Goal: Check status: Check status

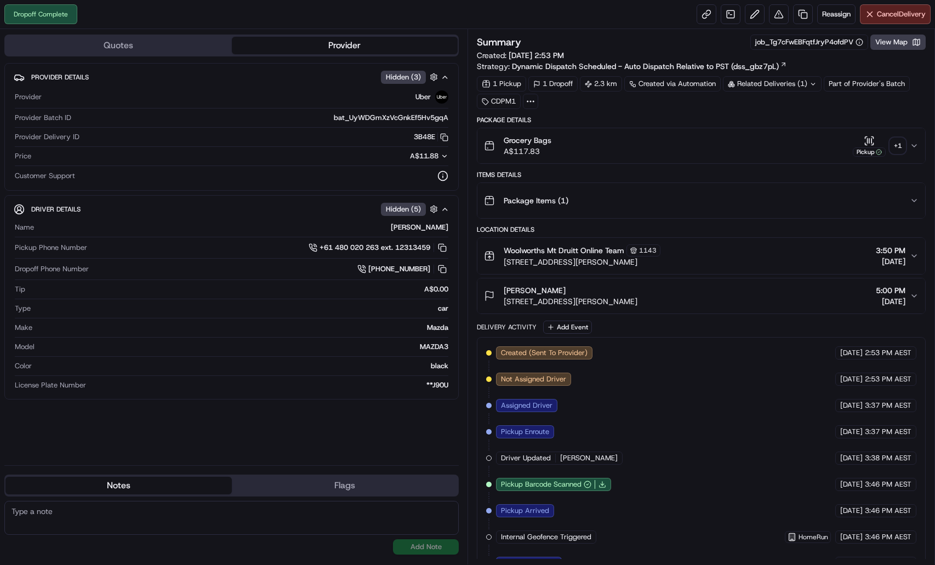
click at [790, 83] on div "Related Deliveries (1)" at bounding box center [772, 83] width 99 height 15
click at [788, 129] on span "269815989" at bounding box center [795, 128] width 39 height 10
click at [901, 209] on div "Package Items ( 1 )" at bounding box center [697, 201] width 426 height 22
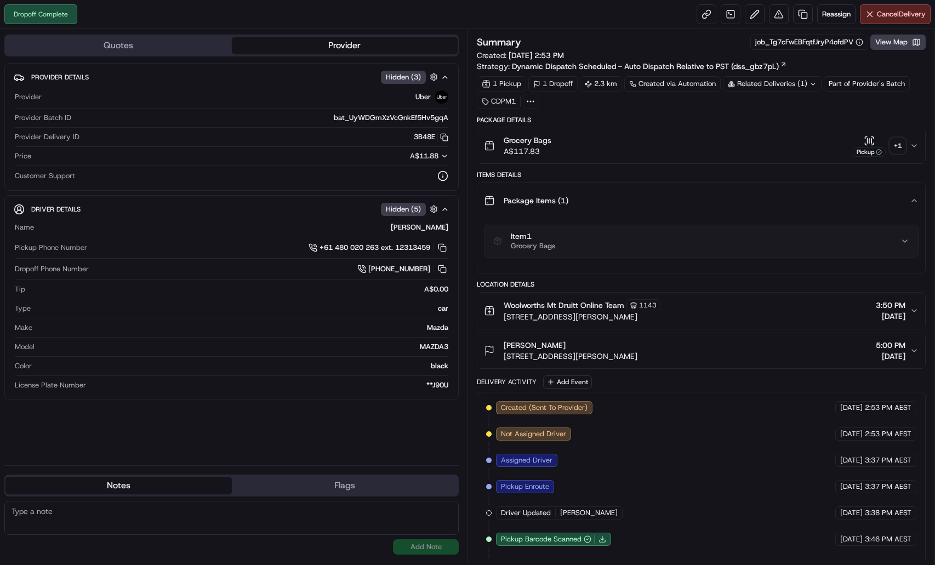
click at [895, 140] on div "+ 1" at bounding box center [897, 145] width 15 height 15
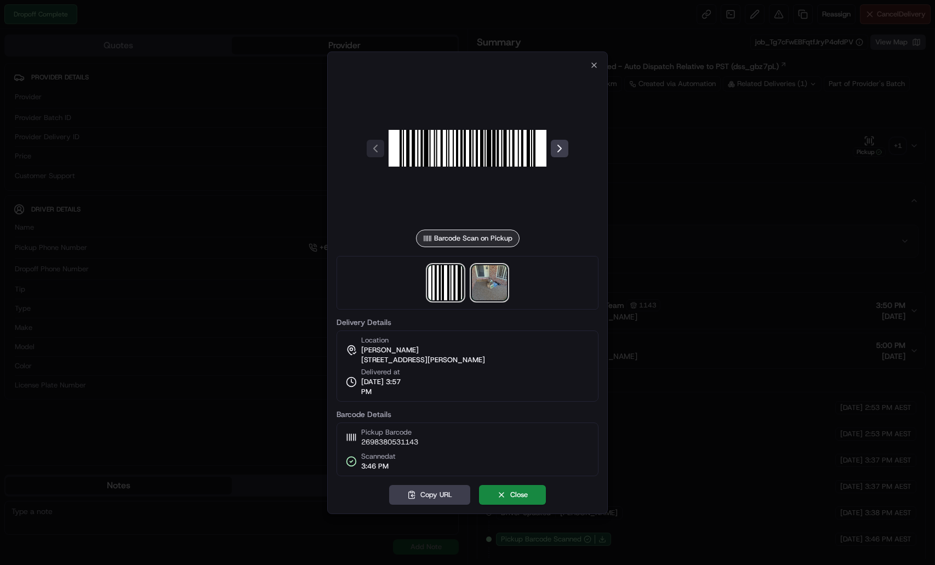
click at [499, 279] on img at bounding box center [489, 282] width 35 height 35
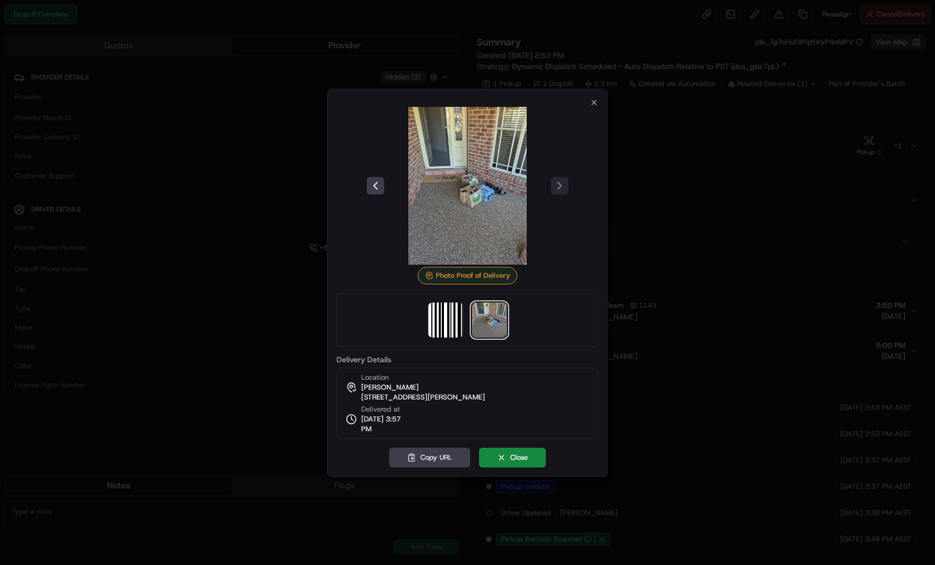
click at [582, 102] on div "Photo Proof of Delivery Delivery Details Location Daniel O'Brien 52 Coates St, …" at bounding box center [468, 268] width 262 height 341
click at [595, 103] on icon "button" at bounding box center [594, 102] width 4 height 4
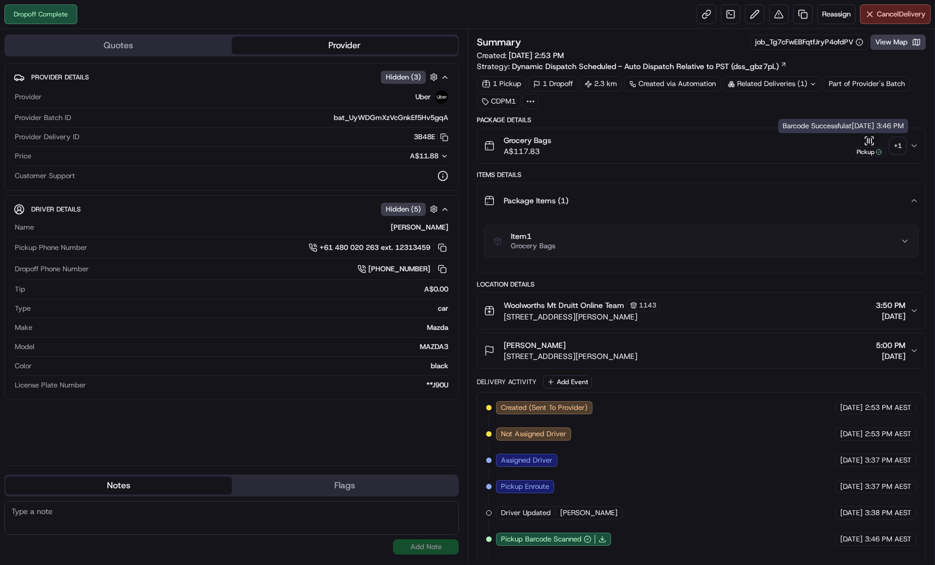
click at [900, 144] on div "+ 1" at bounding box center [897, 145] width 15 height 15
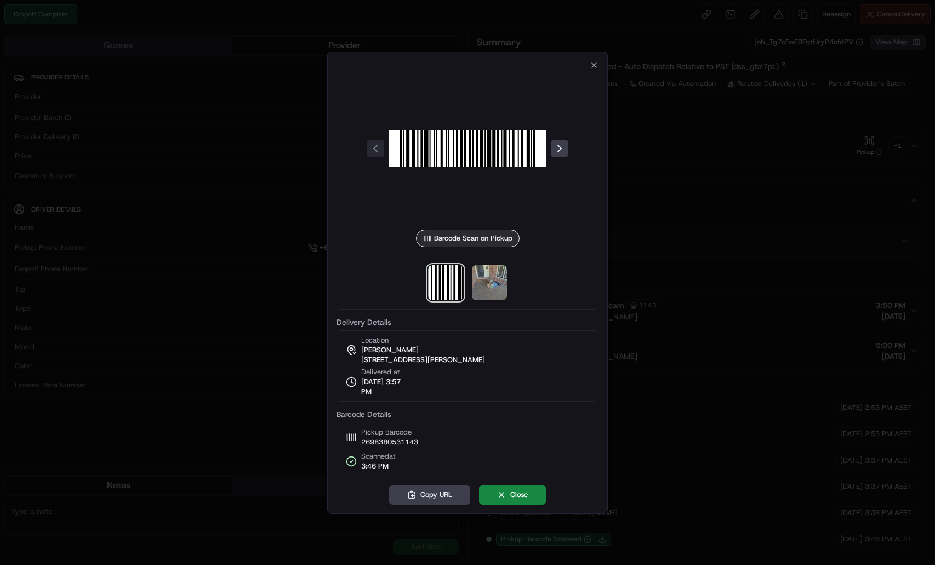
click at [599, 61] on div "Barcode Scan on Pickup Delivery Details Location Daniel O'Brien 52 Coates St, M…" at bounding box center [467, 283] width 281 height 463
click at [594, 61] on icon "button" at bounding box center [594, 65] width 9 height 9
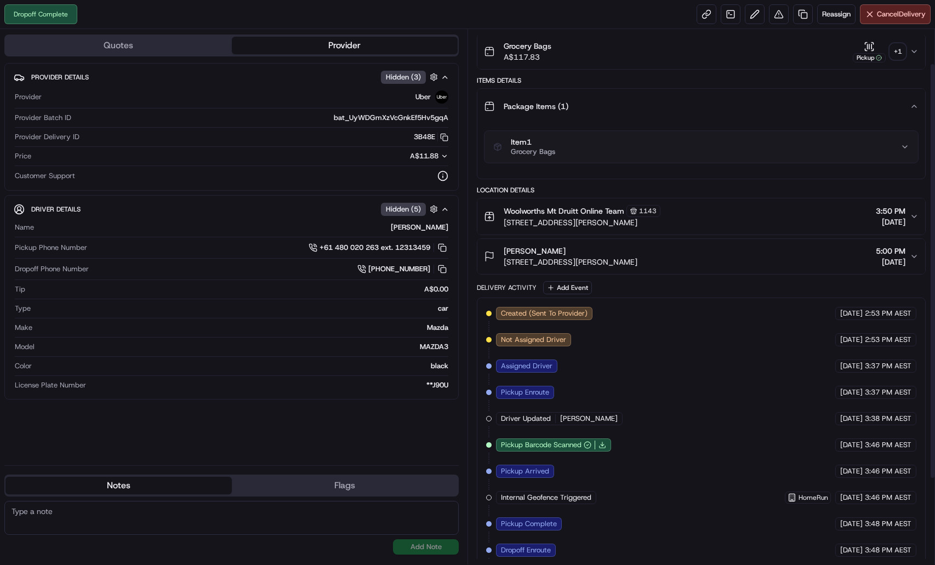
scroll to position [154, 0]
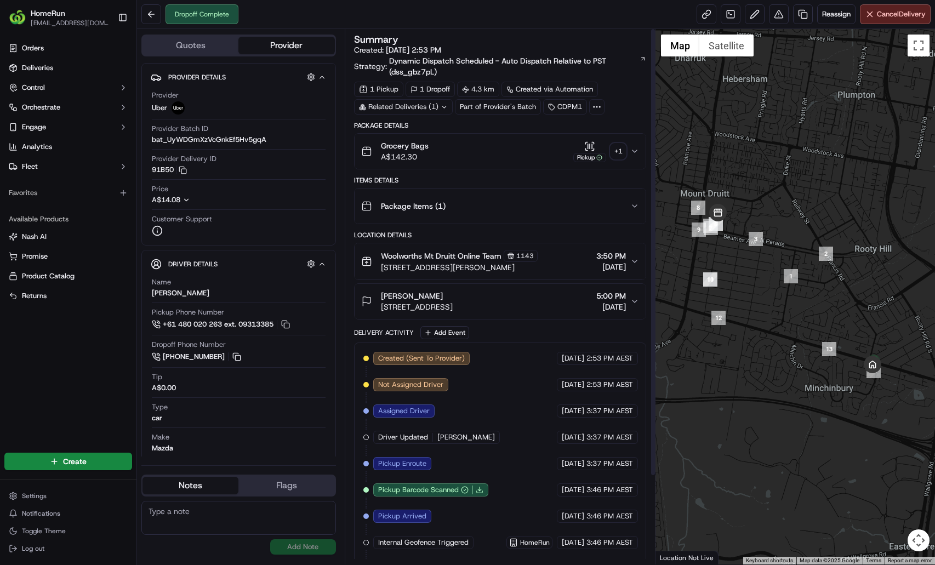
click at [614, 149] on div "+ 1" at bounding box center [618, 151] width 15 height 15
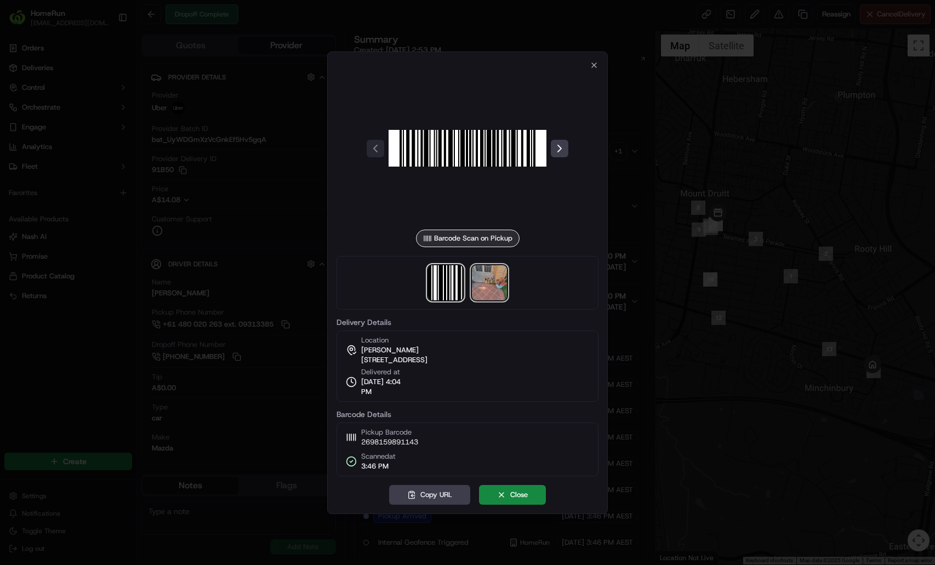
click at [494, 288] on img at bounding box center [489, 282] width 35 height 35
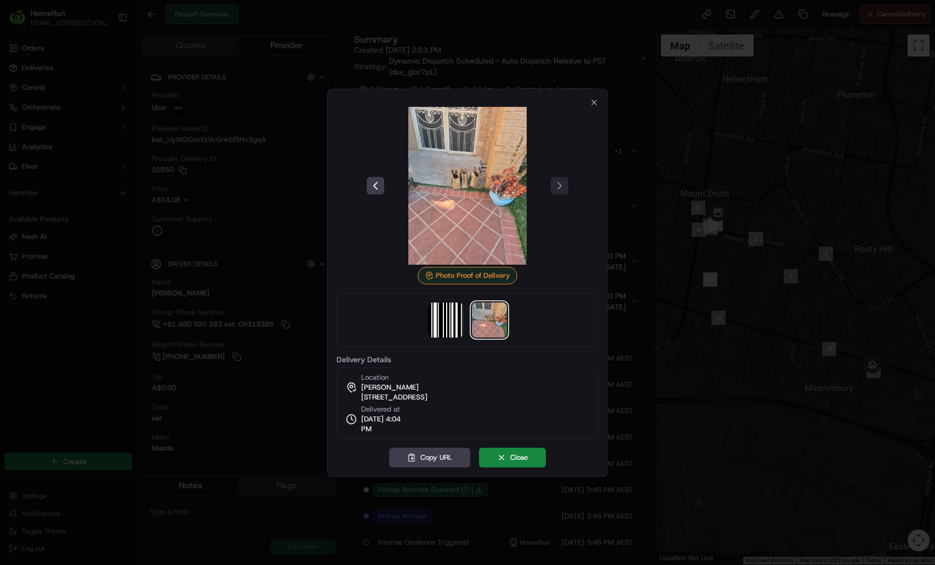
click at [599, 105] on div "Photo Proof of Delivery Delivery Details Location [PERSON_NAME][GEOGRAPHIC_DATA…" at bounding box center [467, 283] width 281 height 388
click at [590, 105] on icon "button" at bounding box center [594, 102] width 9 height 9
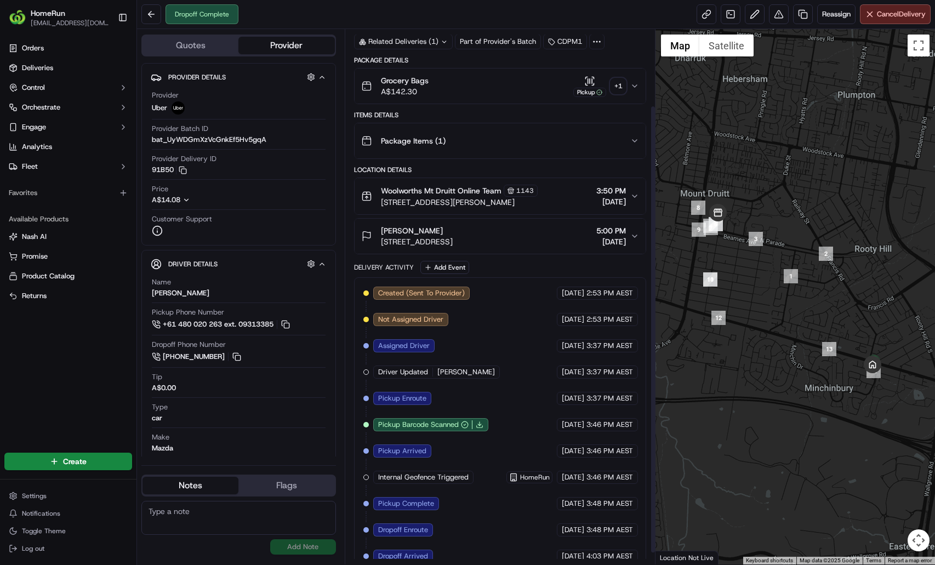
scroll to position [105, 0]
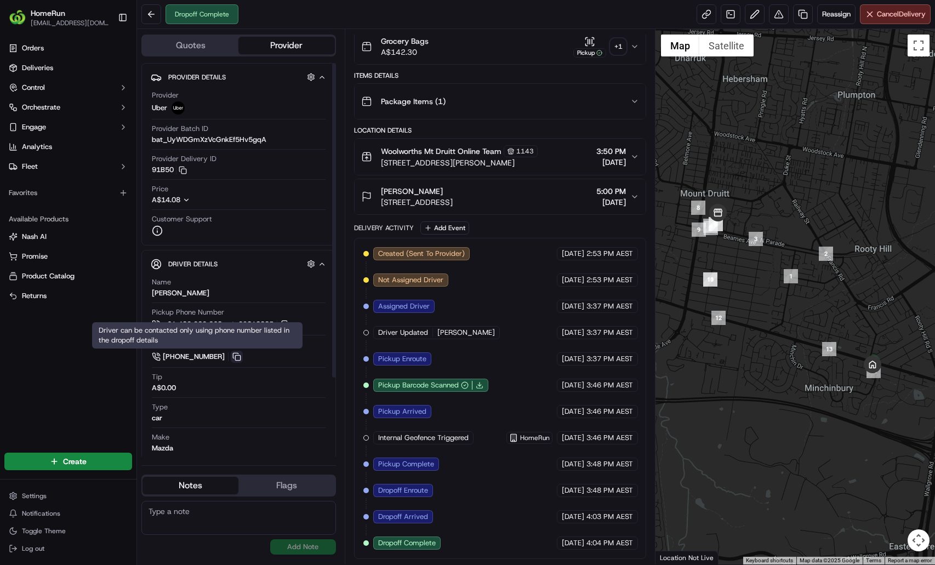
click at [232, 358] on button at bounding box center [237, 357] width 12 height 12
click at [310, 308] on div "Pickup Phone Number +61 480 020 263 ext. 09313385" at bounding box center [239, 319] width 174 height 23
click at [453, 193] on div "[PERSON_NAME]" at bounding box center [417, 191] width 72 height 11
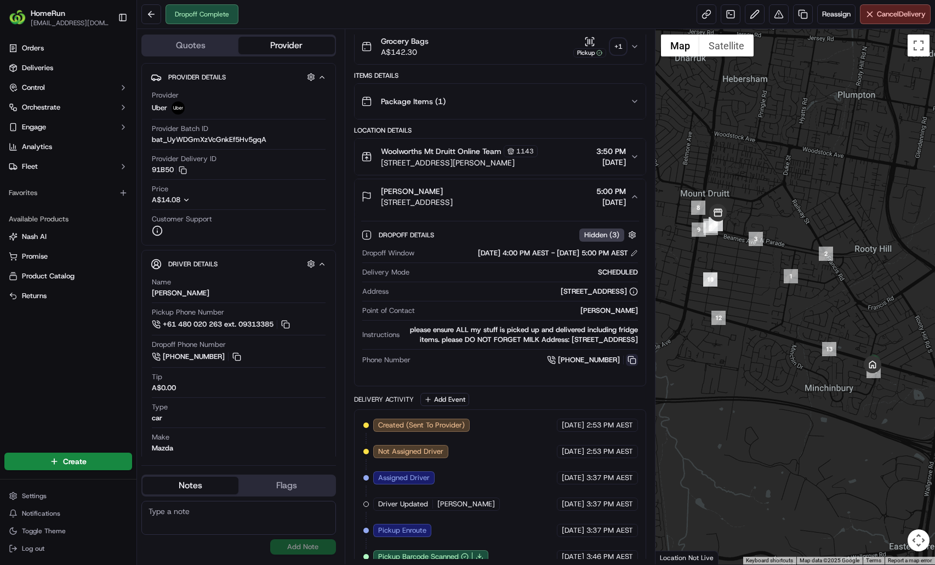
click at [632, 366] on button at bounding box center [632, 360] width 12 height 12
